Goal: Information Seeking & Learning: Learn about a topic

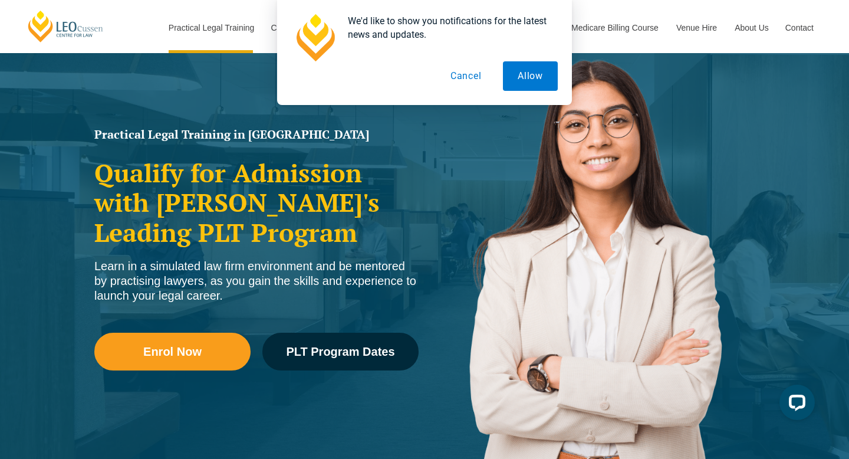
click at [467, 78] on button "Cancel" at bounding box center [466, 75] width 61 height 29
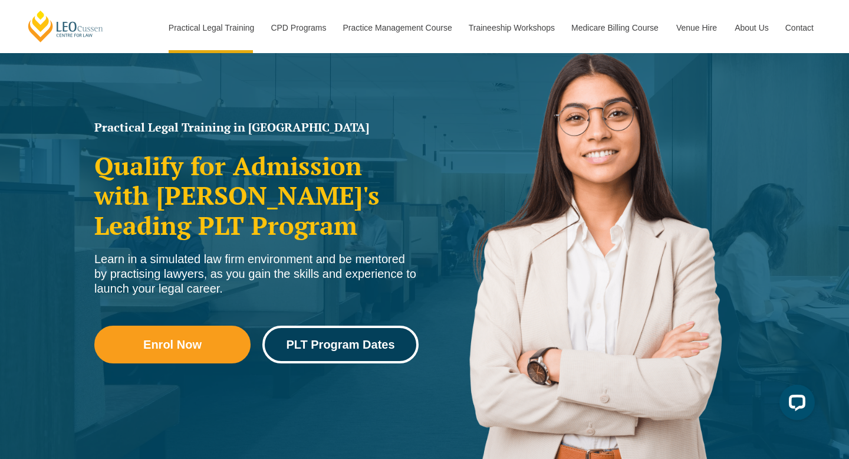
click at [338, 350] on span "PLT Program Dates" at bounding box center [340, 344] width 108 height 12
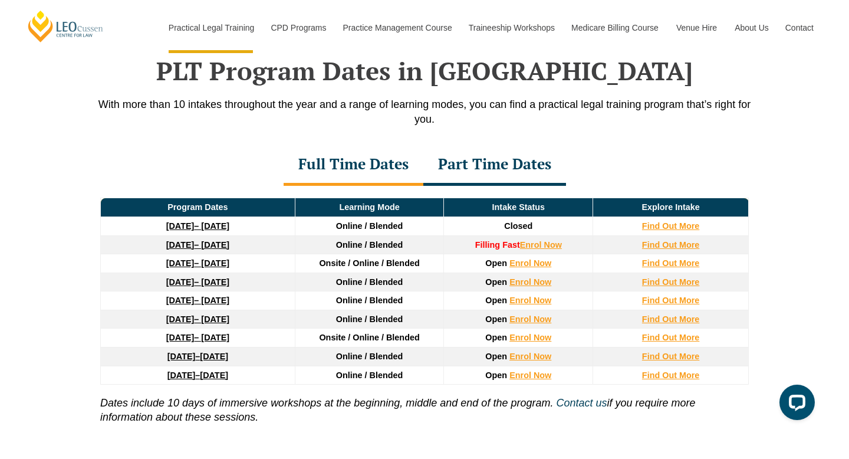
scroll to position [1539, 0]
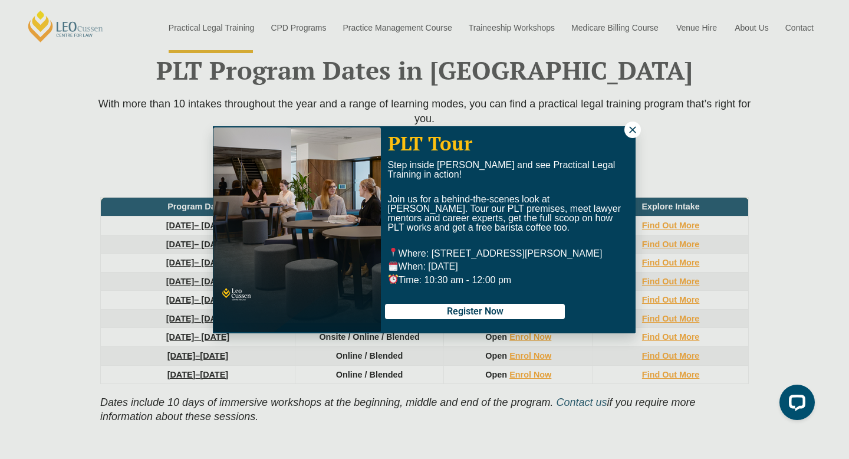
click at [635, 129] on icon at bounding box center [632, 129] width 11 height 11
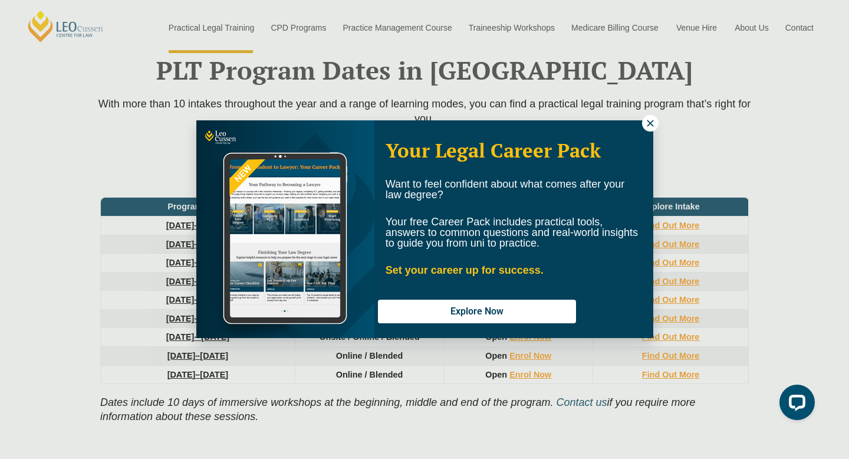
click at [650, 124] on icon at bounding box center [650, 123] width 11 height 11
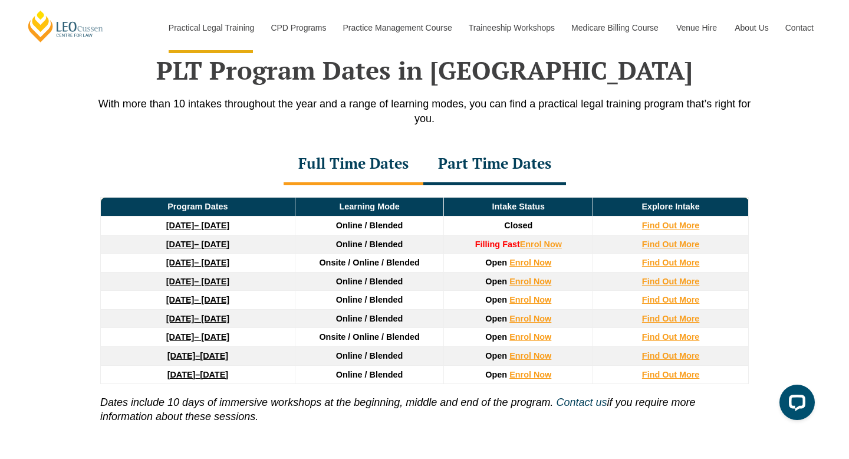
click at [526, 169] on div "Part Time Dates" at bounding box center [494, 164] width 143 height 41
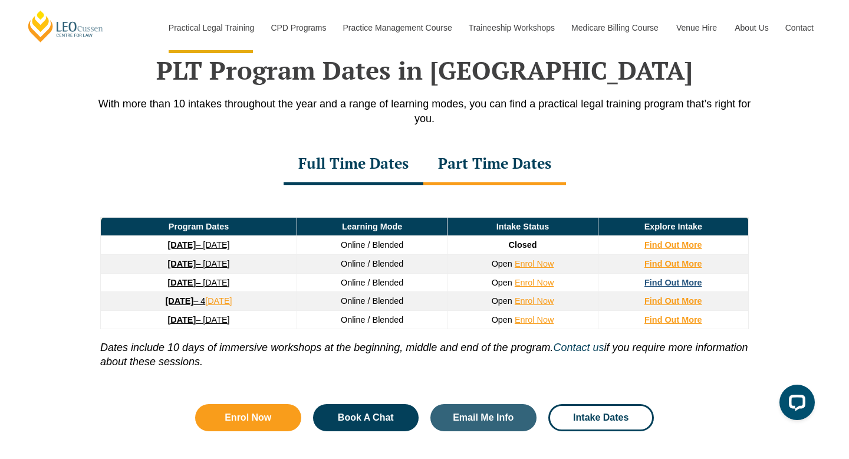
click at [656, 287] on strong "Find Out More" at bounding box center [673, 282] width 58 height 9
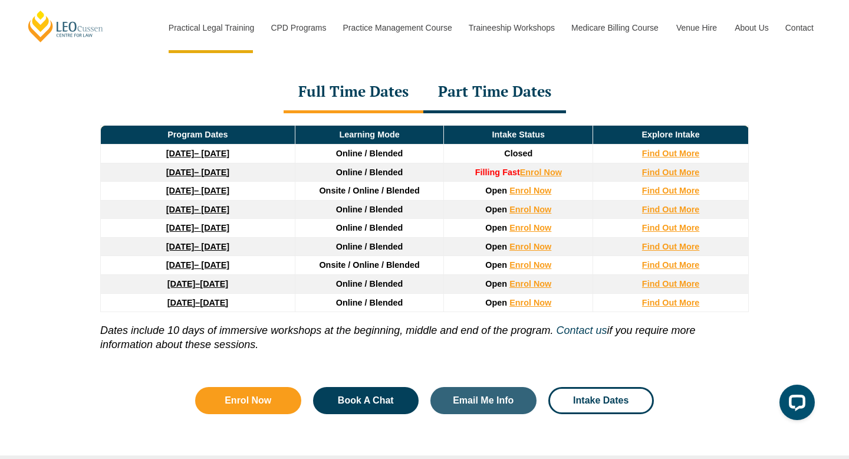
scroll to position [1609, 0]
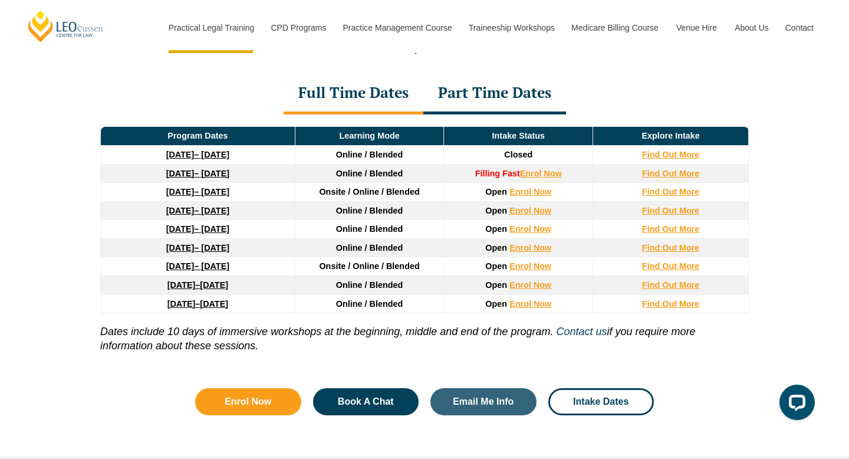
click at [525, 97] on div "Part Time Dates" at bounding box center [494, 93] width 143 height 41
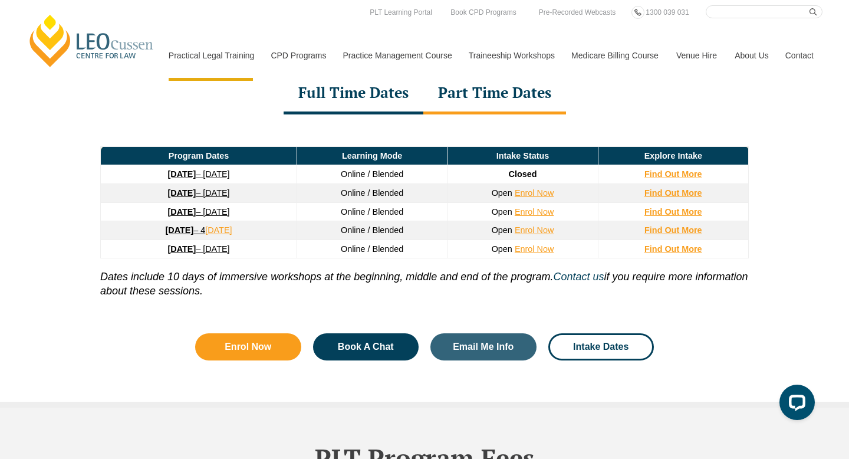
click at [351, 99] on div "Full Time Dates" at bounding box center [354, 93] width 140 height 41
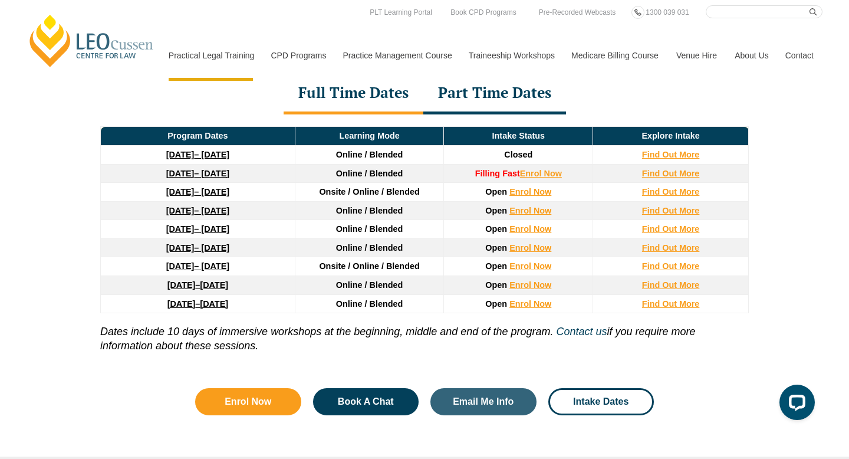
click at [490, 97] on div "Part Time Dates" at bounding box center [494, 93] width 143 height 41
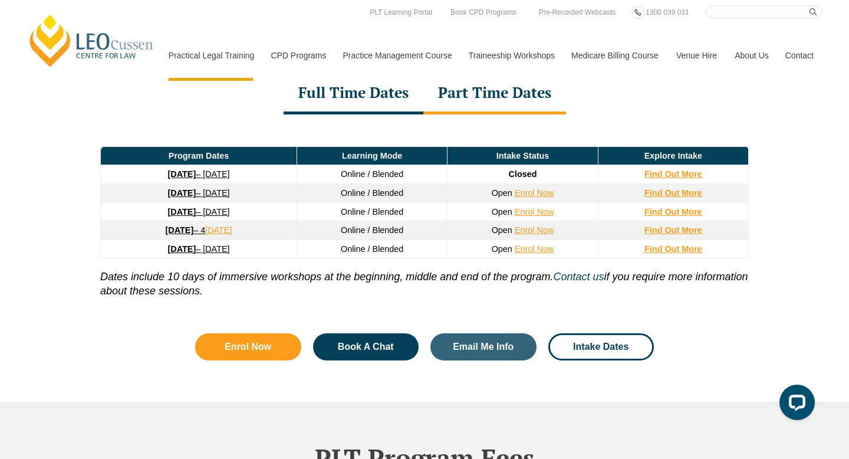
click at [365, 95] on div "Full Time Dates" at bounding box center [354, 93] width 140 height 41
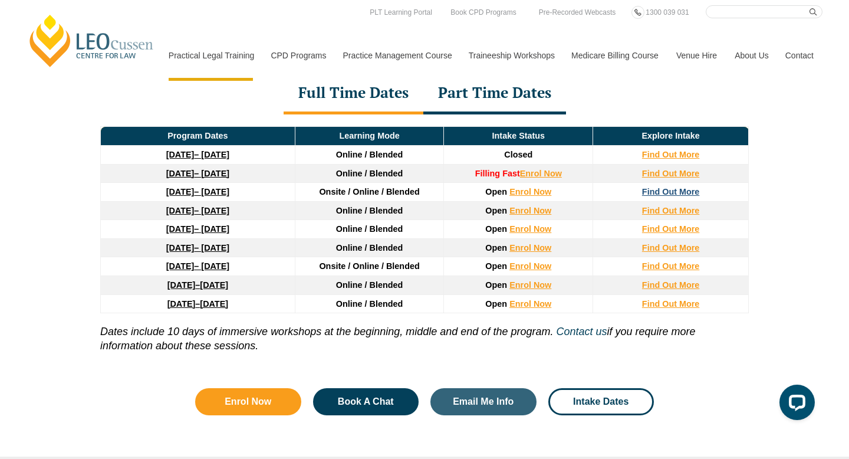
click at [676, 196] on strong "Find Out More" at bounding box center [671, 191] width 58 height 9
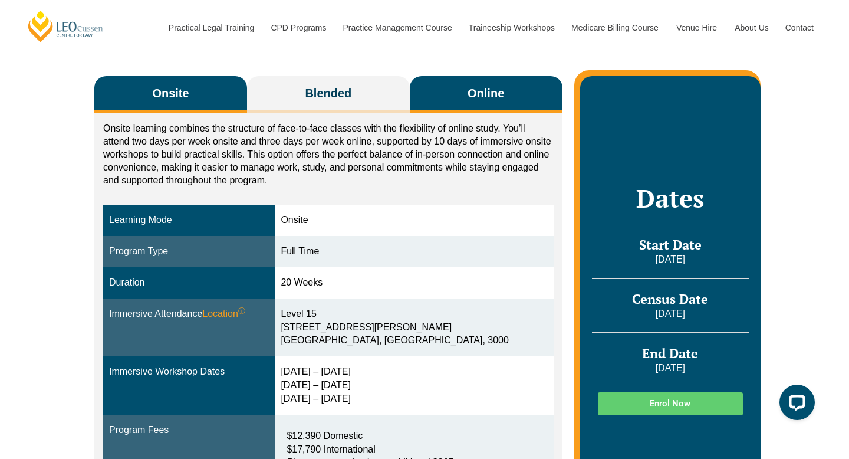
scroll to position [185, 0]
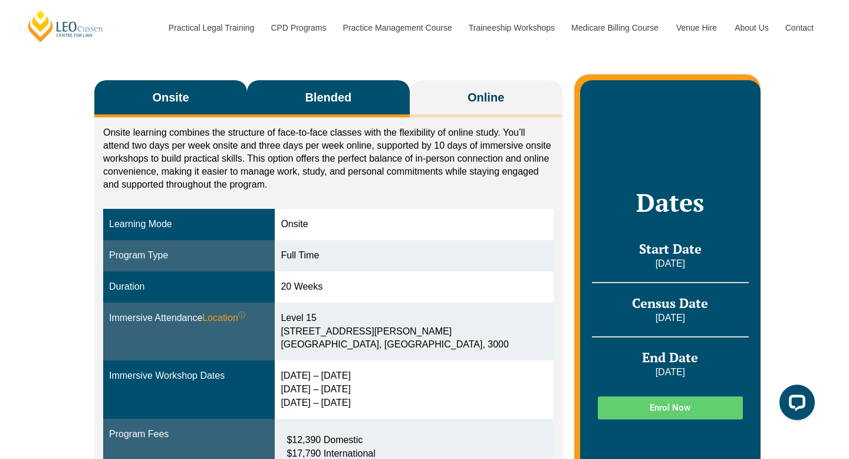
click at [321, 106] on button "Blended" at bounding box center [328, 98] width 163 height 37
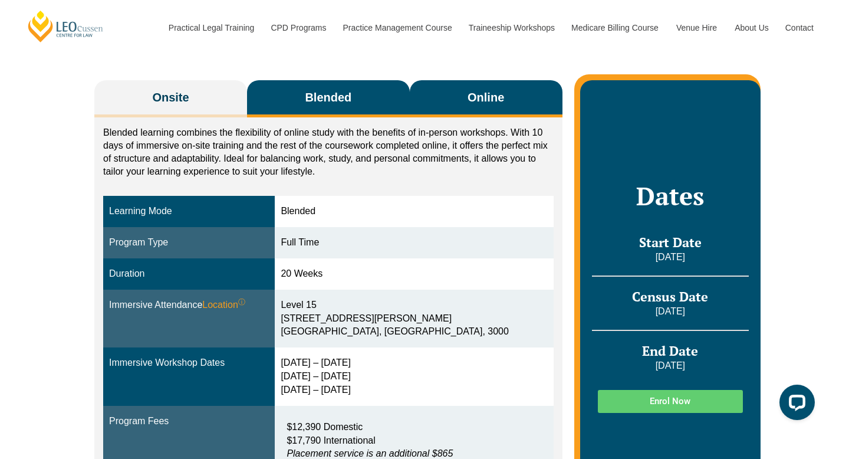
click at [456, 100] on button "Online" at bounding box center [486, 98] width 153 height 37
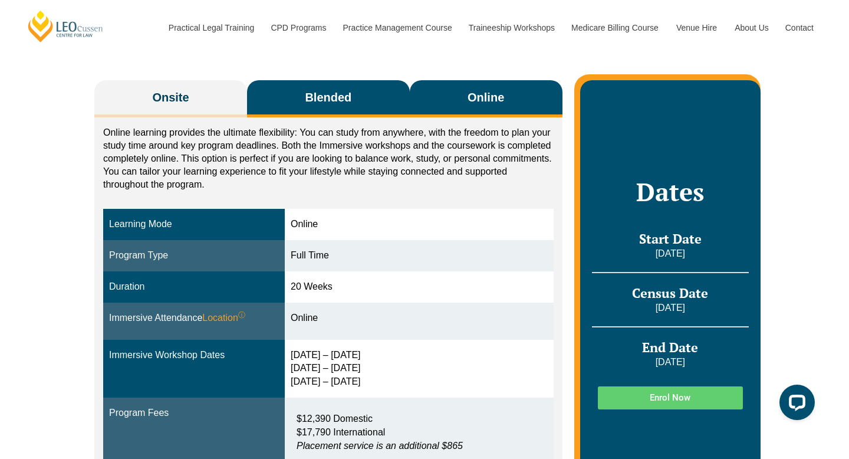
click at [363, 105] on button "Blended" at bounding box center [328, 98] width 163 height 37
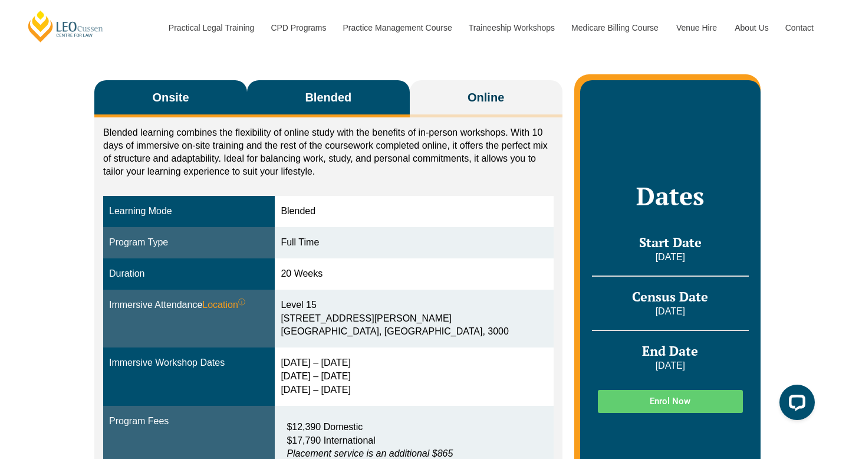
click at [213, 95] on button "Onsite" at bounding box center [170, 98] width 153 height 37
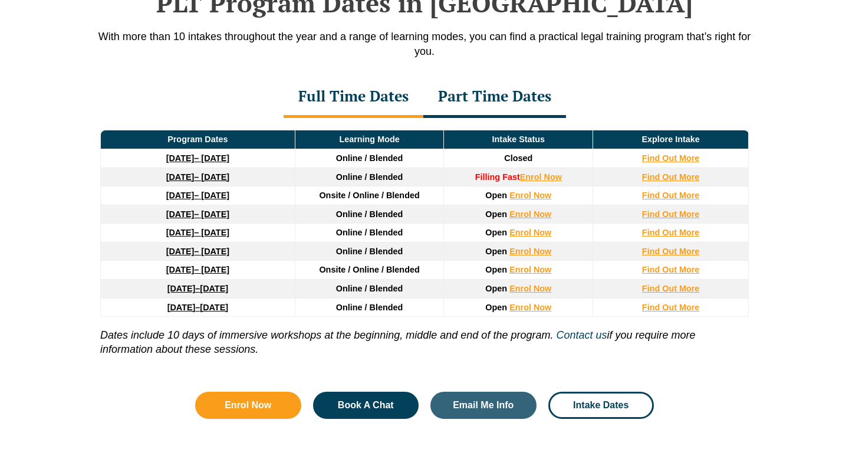
scroll to position [1609, 0]
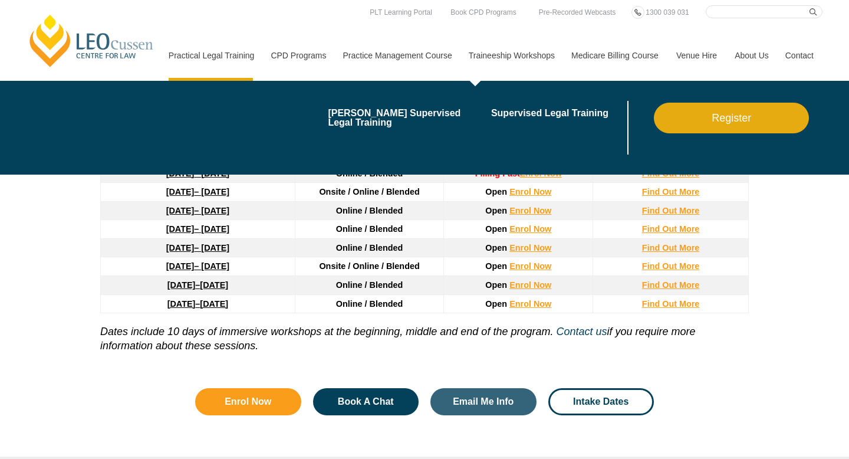
click at [500, 93] on div "blank Leo Cussen’s Supervised Legal Training Supervised Legal Training Register" at bounding box center [491, 128] width 663 height 94
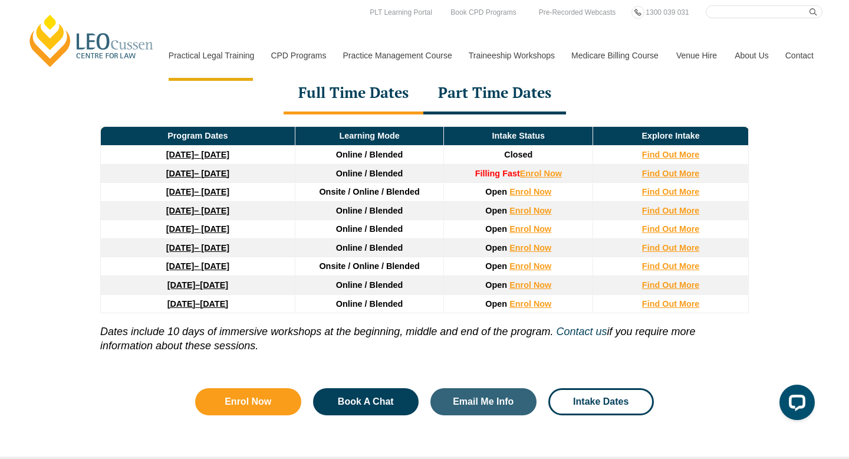
click at [471, 104] on div "Part Time Dates" at bounding box center [494, 93] width 143 height 41
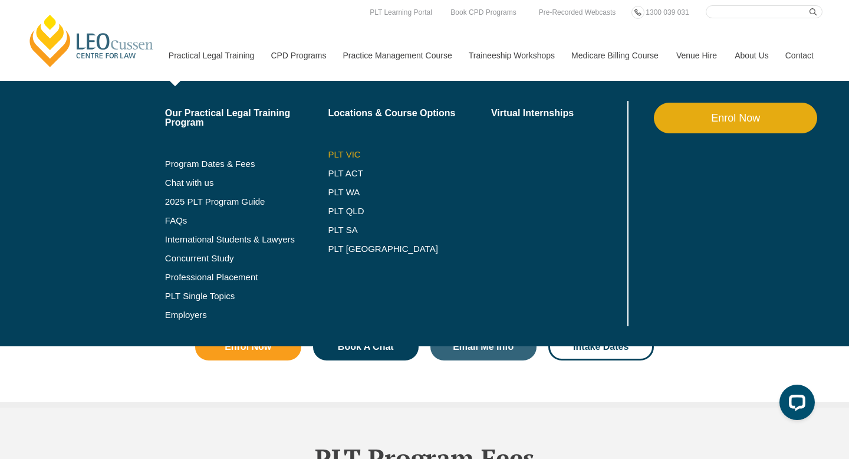
click at [329, 153] on link "PLT VIC" at bounding box center [409, 154] width 163 height 9
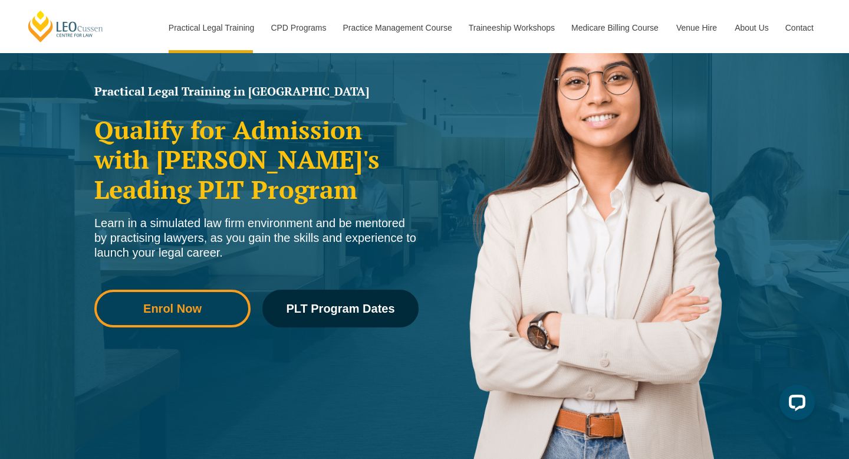
click at [193, 312] on span "Enrol Now" at bounding box center [172, 308] width 58 height 12
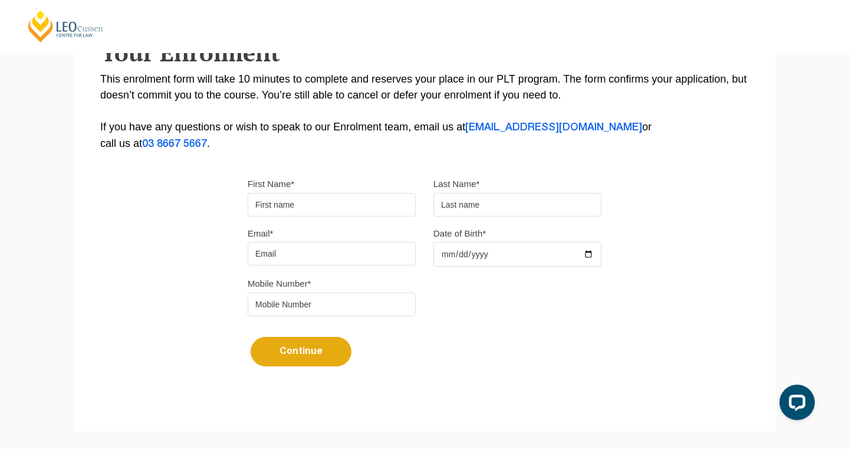
scroll to position [229, 0]
click at [311, 208] on input "First Name*" at bounding box center [332, 204] width 168 height 24
click at [315, 164] on form "First Name* Last Name* Email* Date of Birth* Mobile Number* Continue It looks l…" at bounding box center [425, 276] width 354 height 238
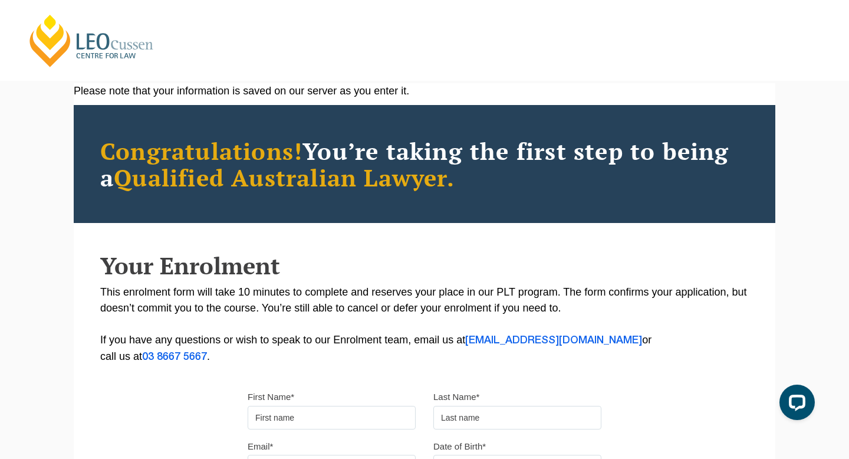
scroll to position [0, 0]
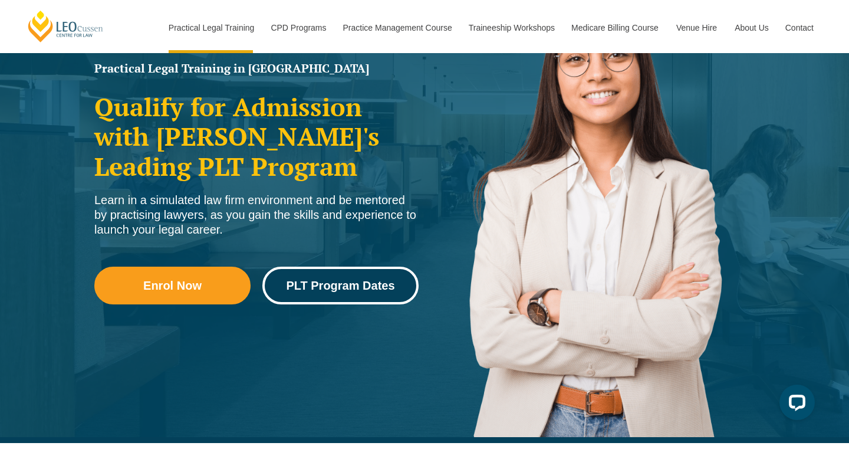
click at [315, 288] on span "PLT Program Dates" at bounding box center [340, 285] width 108 height 12
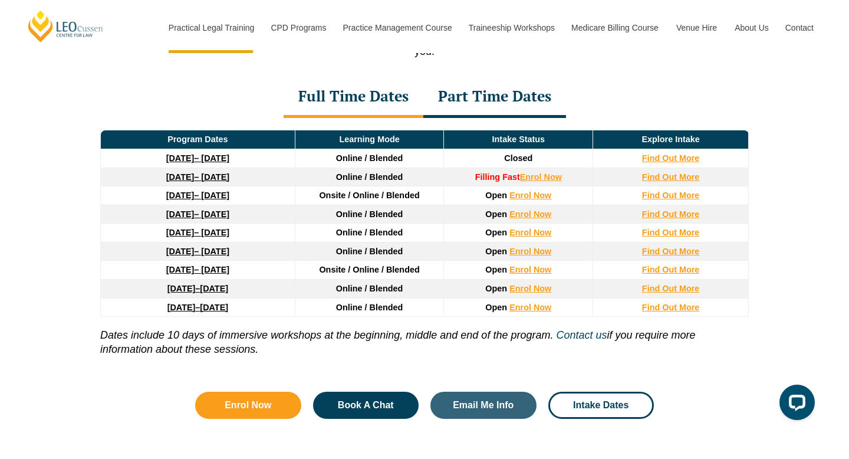
scroll to position [1607, 0]
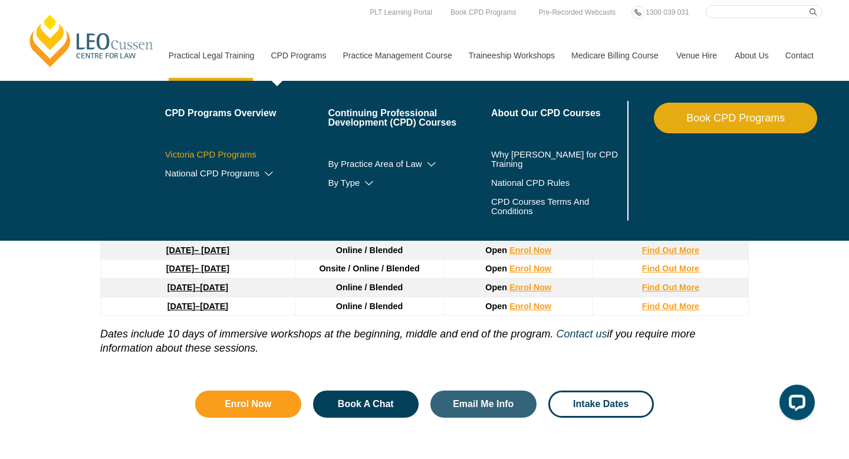
click at [208, 156] on link "Victoria CPD Programs" at bounding box center [246, 154] width 163 height 9
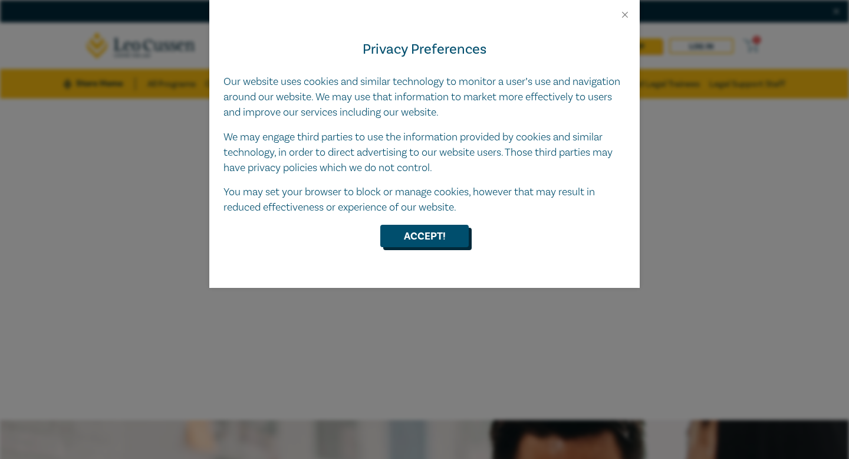
click at [418, 235] on button "Accept!" at bounding box center [424, 236] width 88 height 22
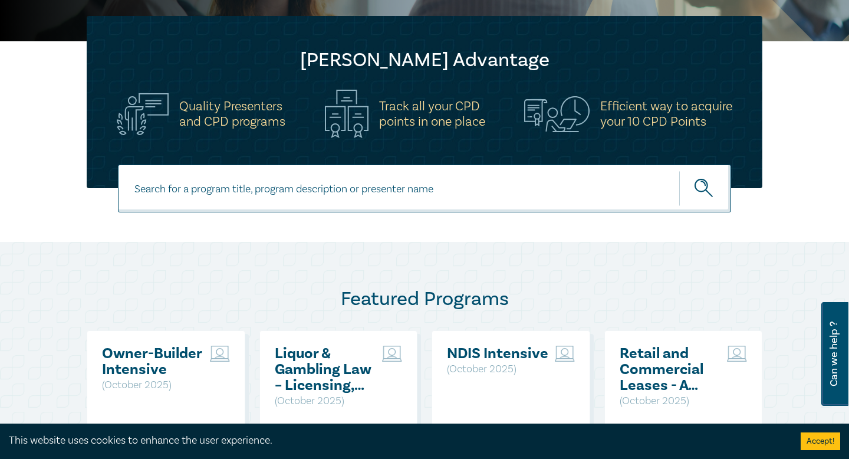
scroll to position [289, 0]
